Goal: Task Accomplishment & Management: Complete application form

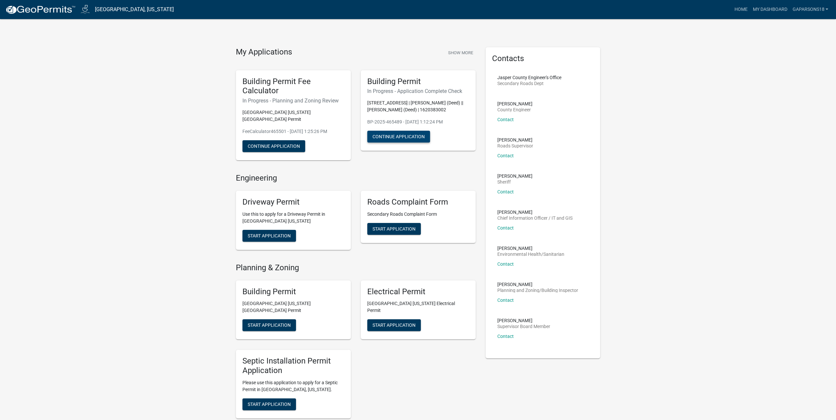
click at [382, 143] on button "Continue Application" at bounding box center [398, 137] width 63 height 12
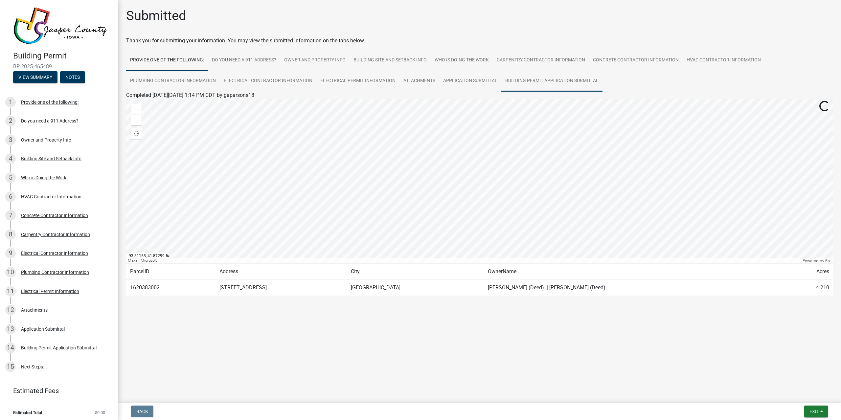
click at [520, 85] on link "Building Permit Application Submittal" at bounding box center [551, 81] width 101 height 21
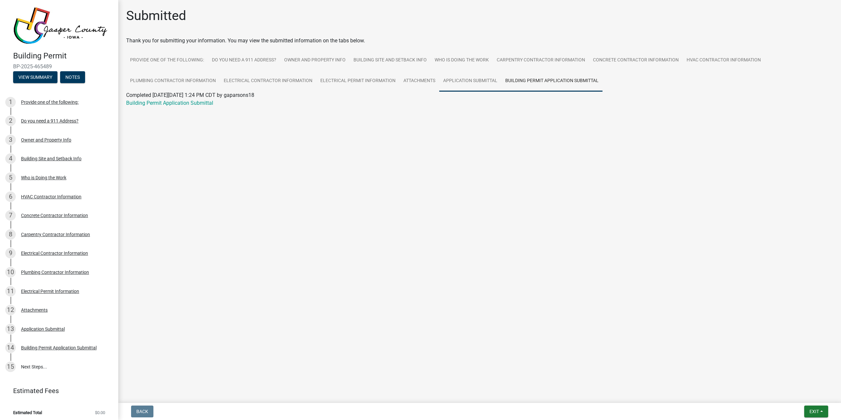
click at [484, 81] on link "Application Submittal" at bounding box center [470, 81] width 62 height 21
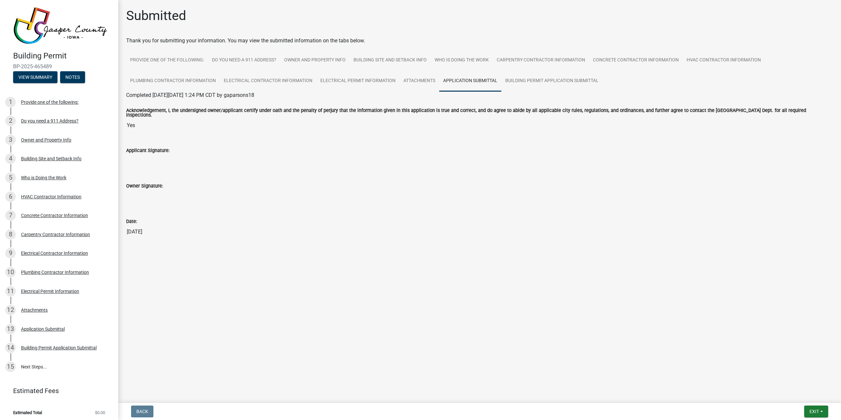
click at [482, 80] on link "Application Submittal" at bounding box center [470, 81] width 62 height 21
click at [169, 53] on link "Provide one of the following:" at bounding box center [167, 60] width 82 height 21
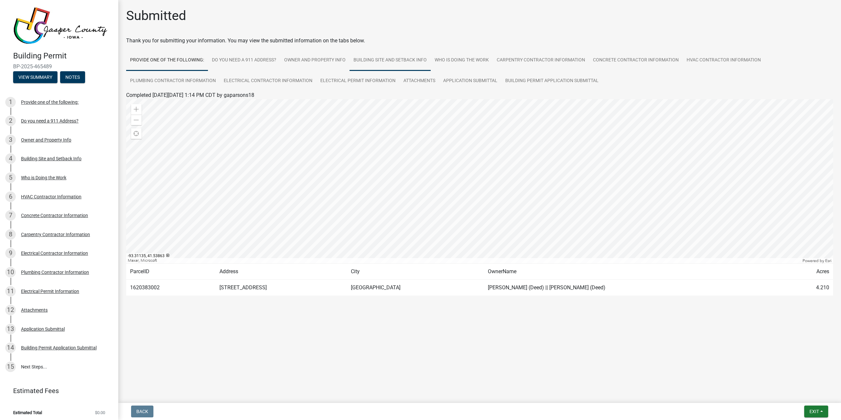
click at [361, 61] on link "Building Site and Setback Info" at bounding box center [389, 60] width 81 height 21
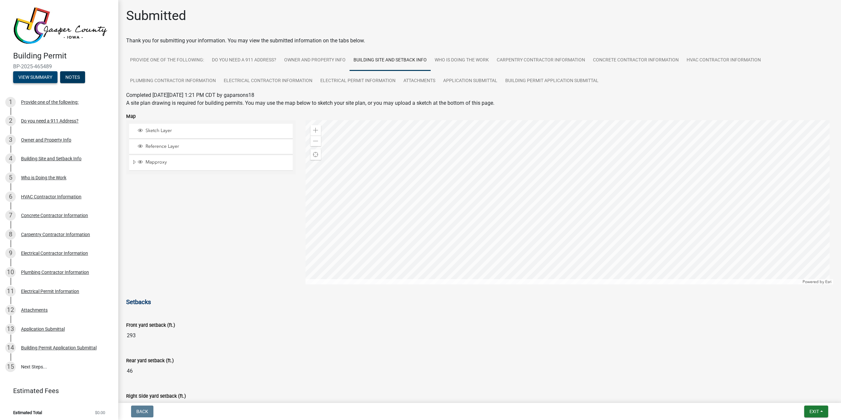
click at [29, 80] on button "View Summary" at bounding box center [35, 77] width 44 height 12
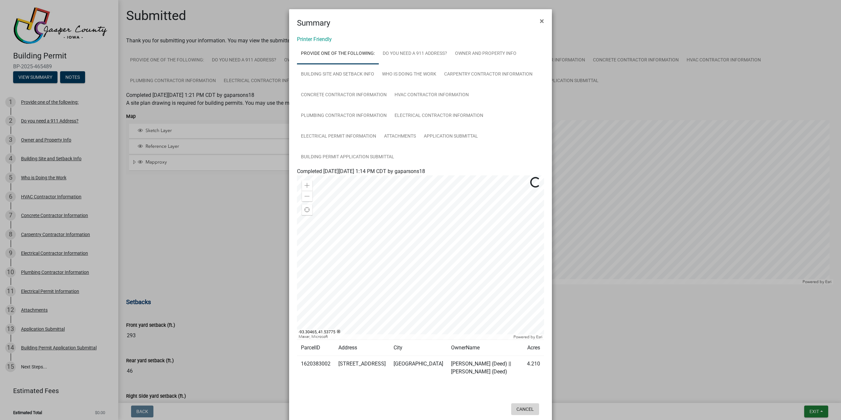
click at [527, 410] on button "Cancel" at bounding box center [525, 409] width 28 height 12
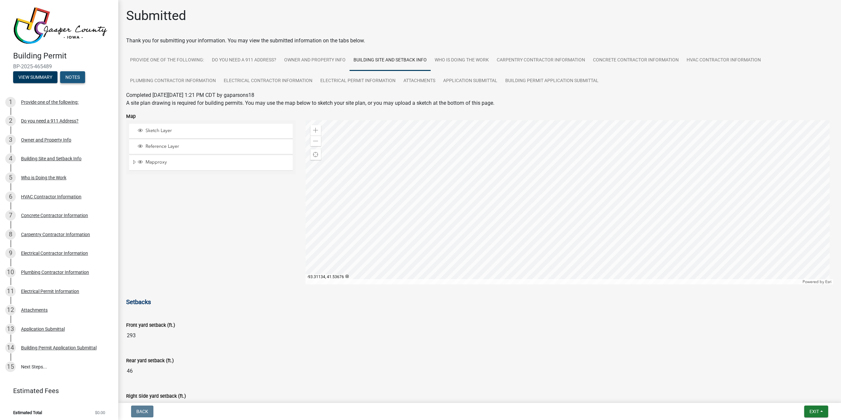
click at [81, 72] on button "Notes" at bounding box center [72, 77] width 25 height 12
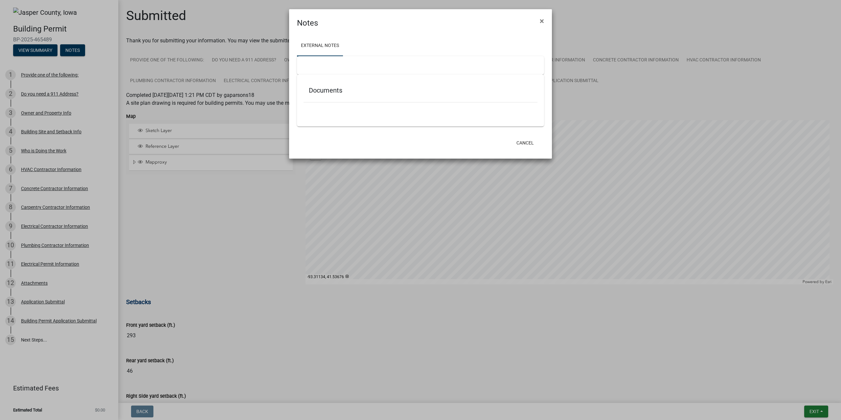
click at [333, 65] on div at bounding box center [420, 65] width 247 height 18
click at [316, 113] on ul at bounding box center [420, 111] width 234 height 5
drag, startPoint x: 323, startPoint y: 57, endPoint x: 322, endPoint y: 62, distance: 4.7
click at [323, 59] on div at bounding box center [420, 65] width 247 height 18
drag, startPoint x: 316, startPoint y: 63, endPoint x: 311, endPoint y: 64, distance: 4.9
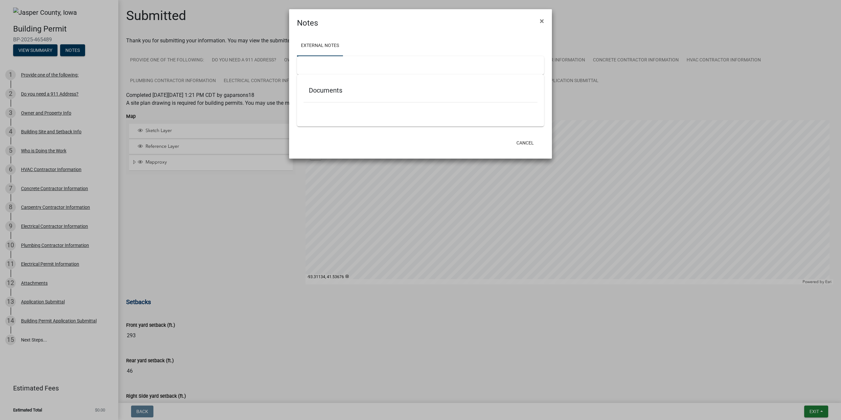
click at [315, 63] on div at bounding box center [420, 65] width 247 height 18
click at [301, 63] on div at bounding box center [420, 65] width 247 height 18
click at [302, 56] on link "External Notes" at bounding box center [320, 45] width 46 height 21
click at [325, 45] on link "External Notes" at bounding box center [320, 45] width 46 height 21
click at [376, 52] on ul "External Notes" at bounding box center [420, 45] width 247 height 21
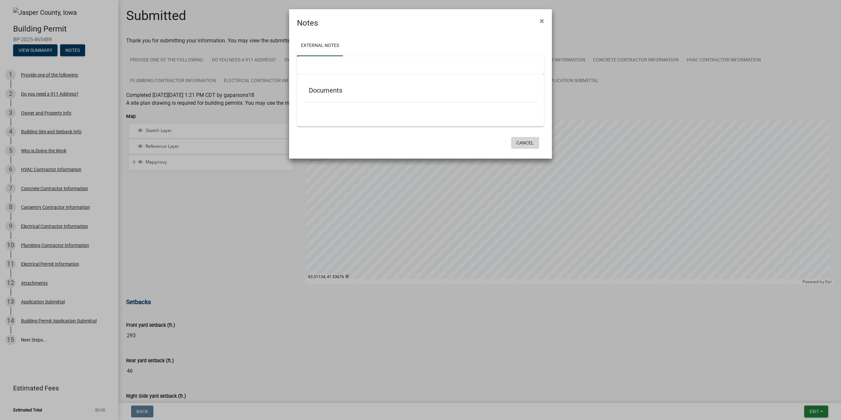
click at [517, 144] on button "Cancel" at bounding box center [525, 143] width 28 height 12
